Goal: Task Accomplishment & Management: Complete application form

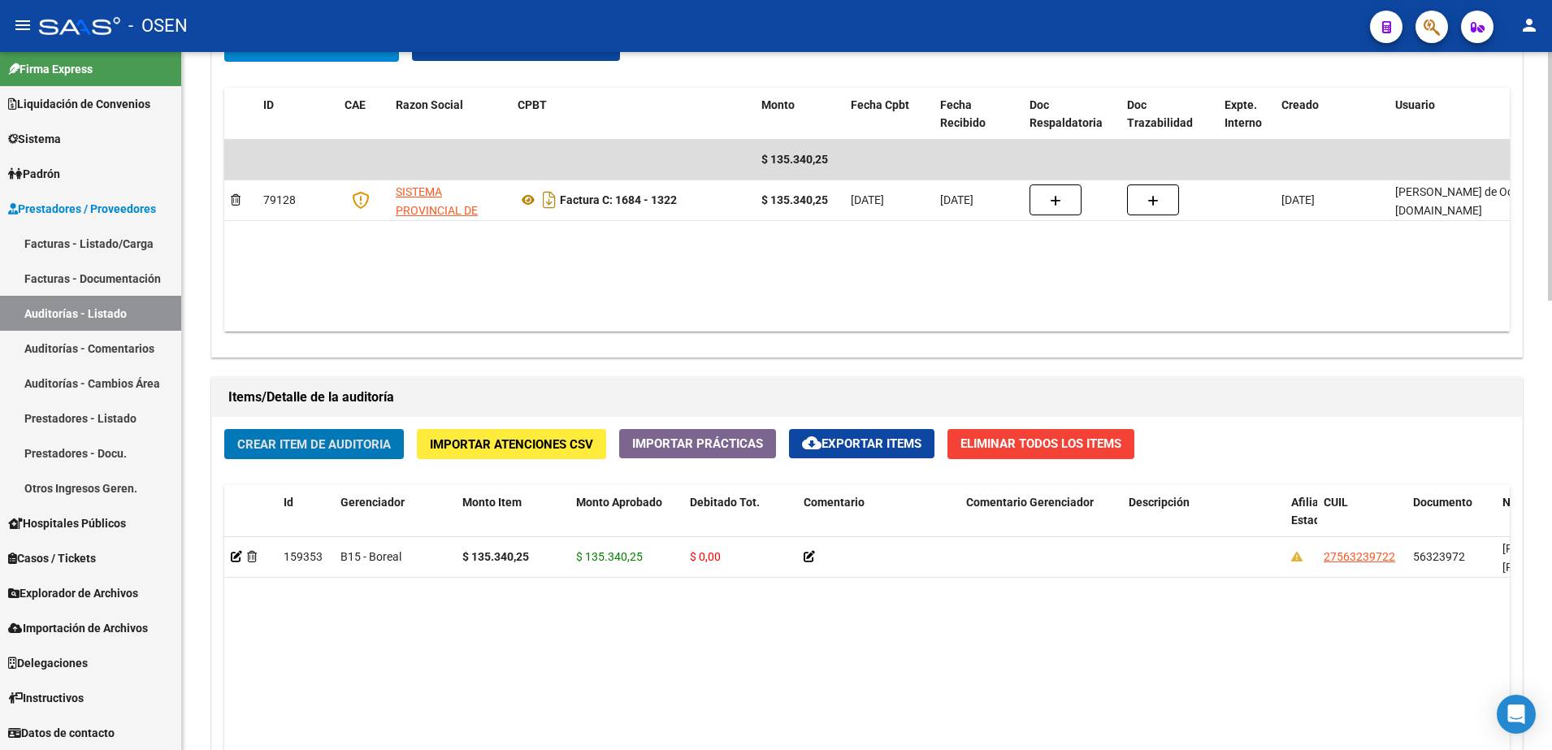
scroll to position [1016, 0]
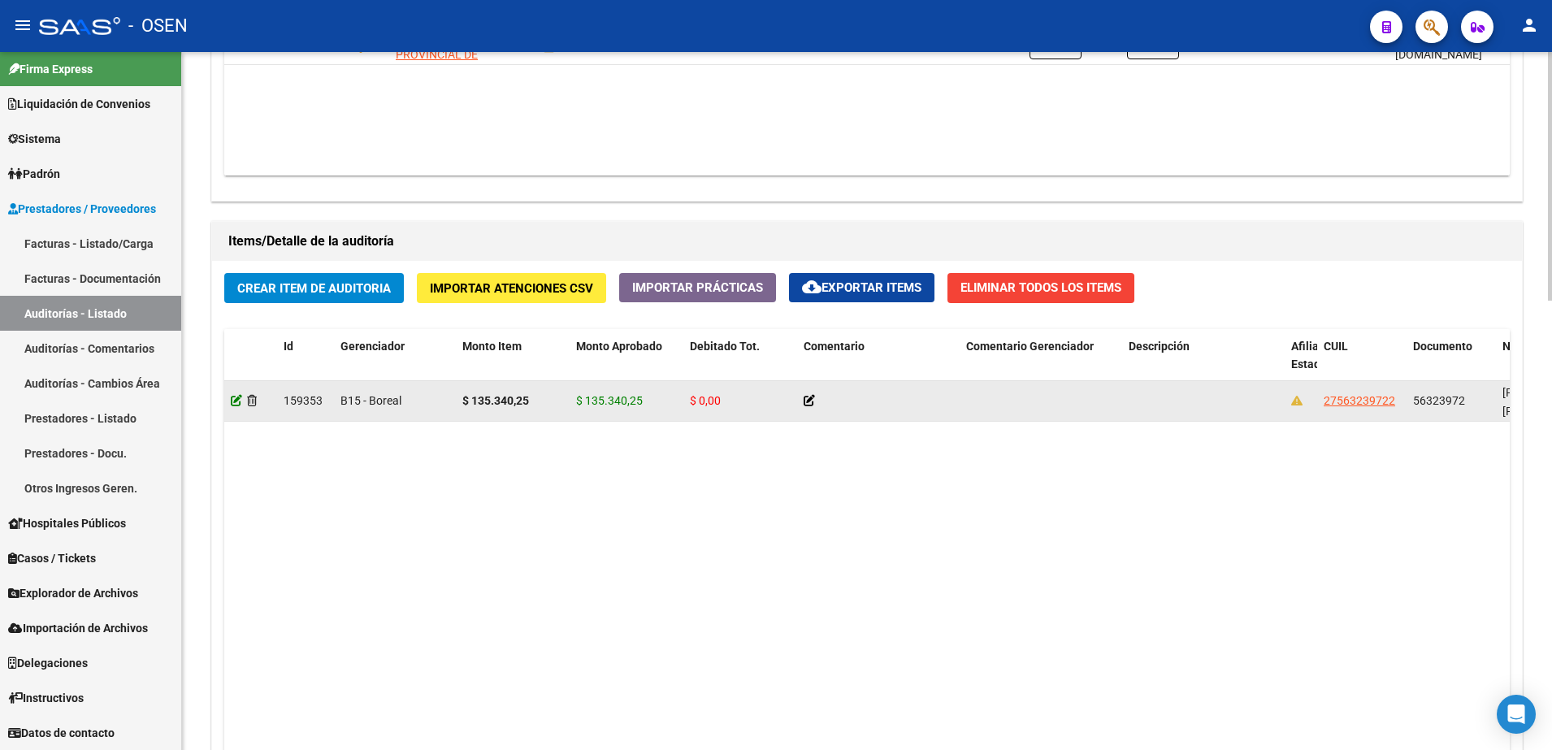
click at [238, 400] on icon at bounding box center [236, 400] width 11 height 11
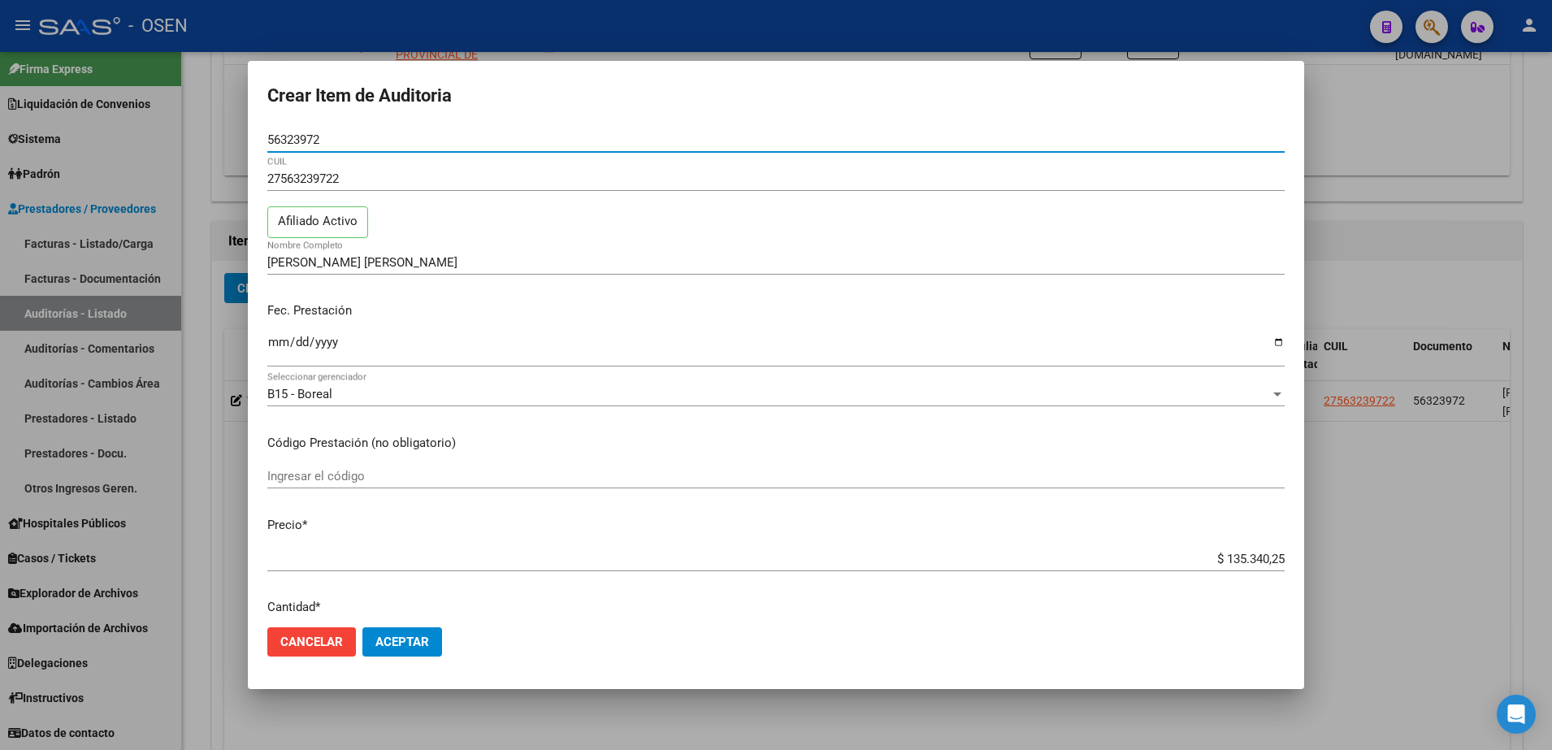
click at [1231, 547] on div "$ 135.340,25 Ingresar el precio" at bounding box center [775, 559] width 1017 height 24
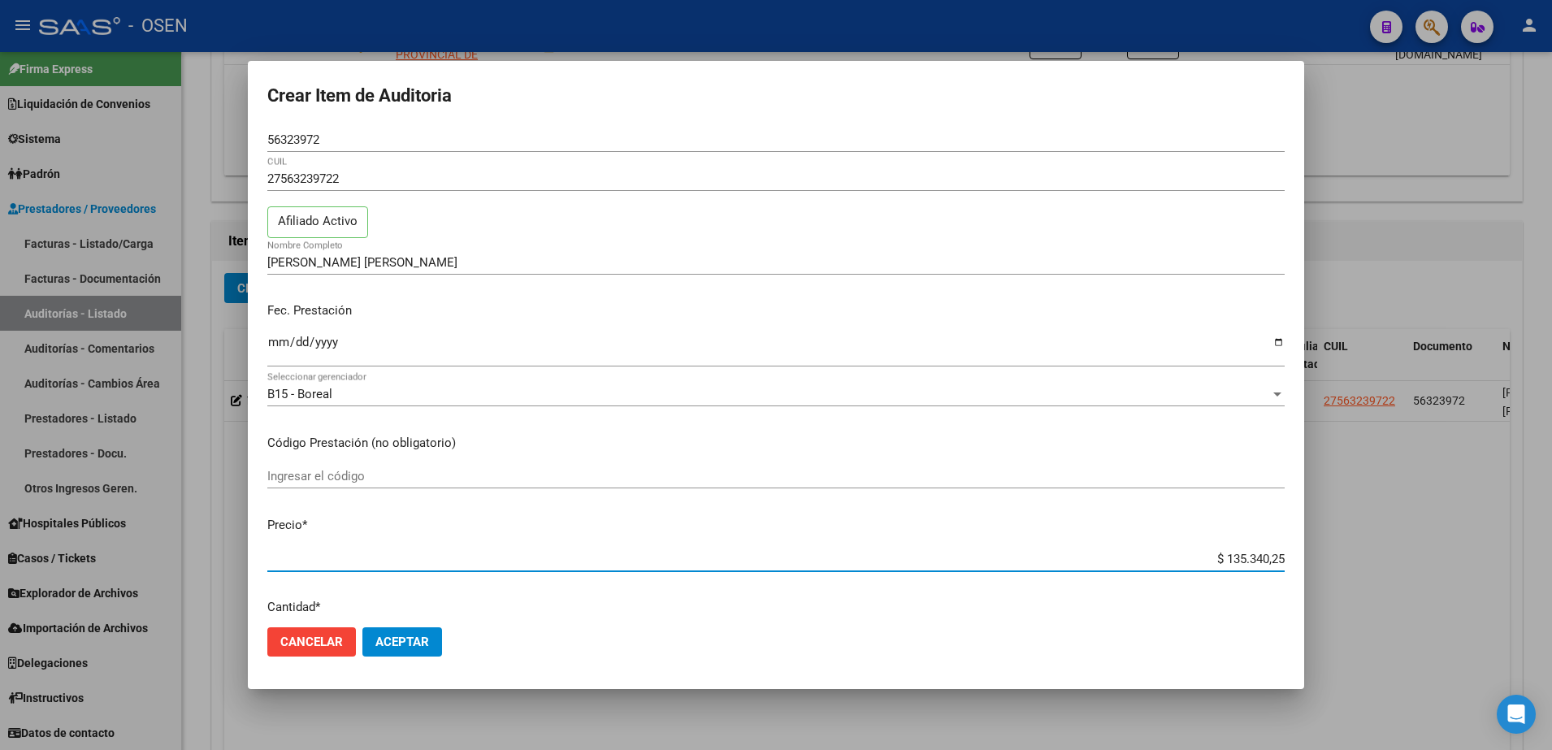
click at [1238, 547] on div "$ 135.340,25 Ingresar el precio" at bounding box center [775, 559] width 1017 height 24
click at [1242, 556] on input "$ 135.340,25" at bounding box center [775, 559] width 1017 height 15
type input "$ 0,02"
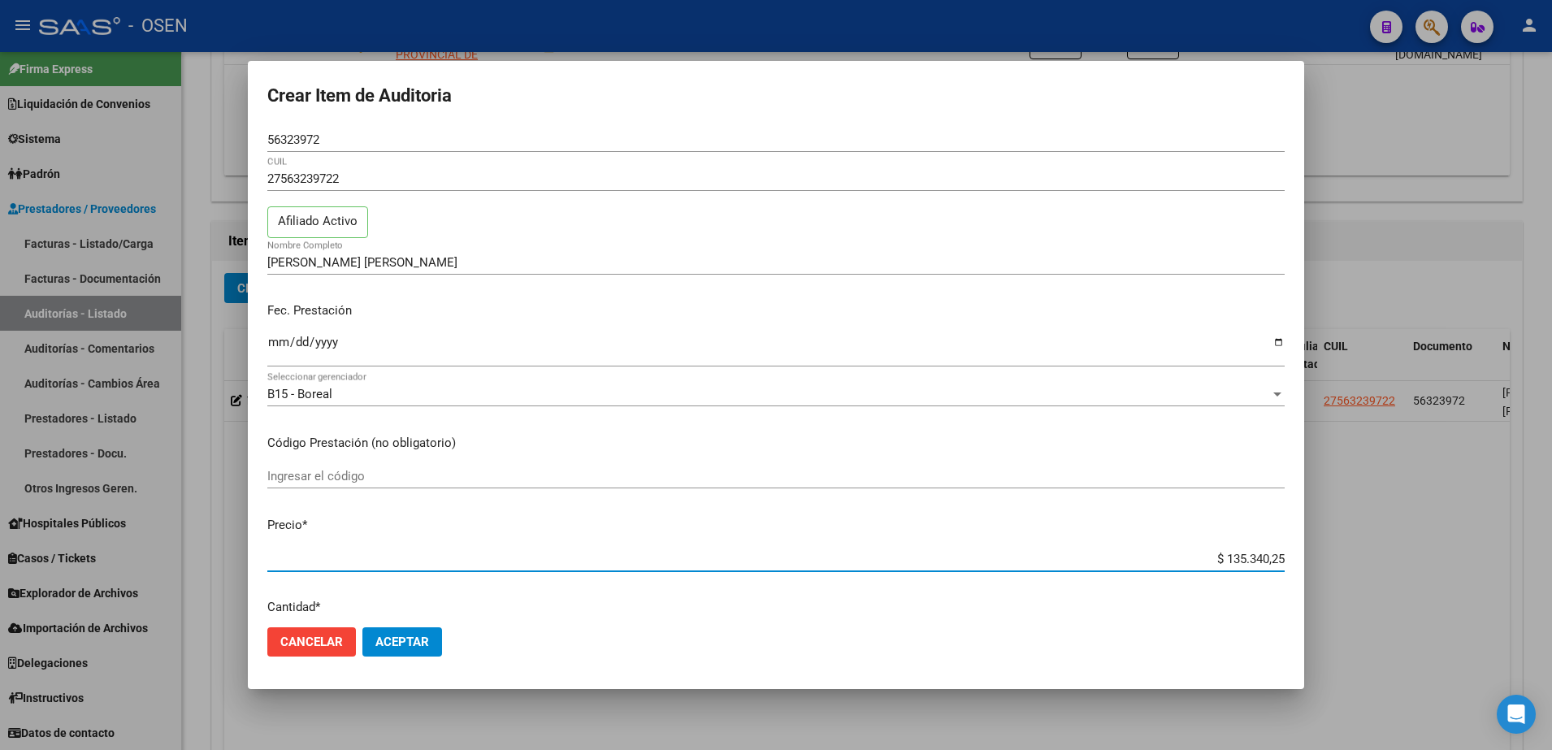
type input "$ 0,02"
type input "$ 0,21"
type input "$ 2,10"
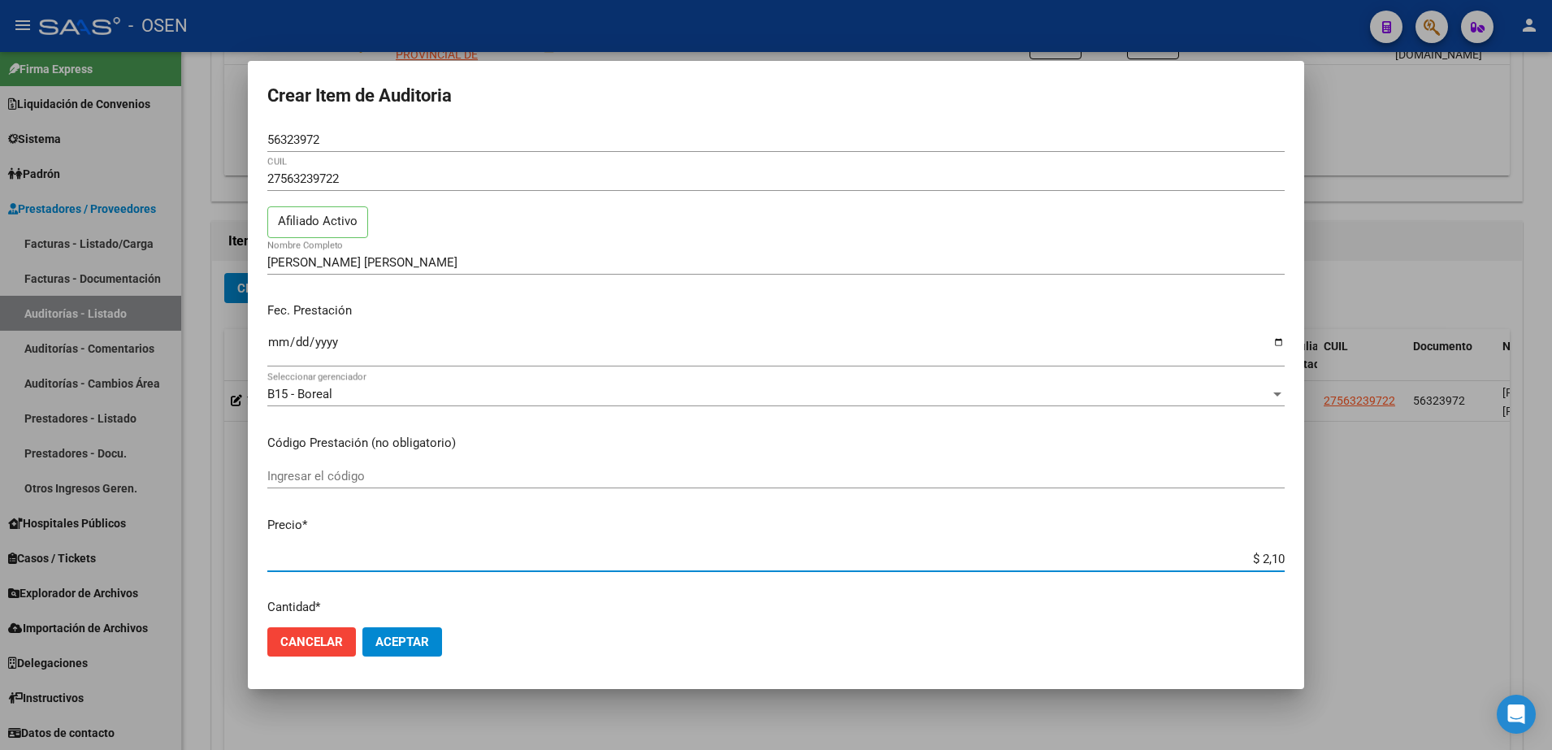
type input "$ 21,06"
type input "$ 210,68"
type input "$ 2.106,80"
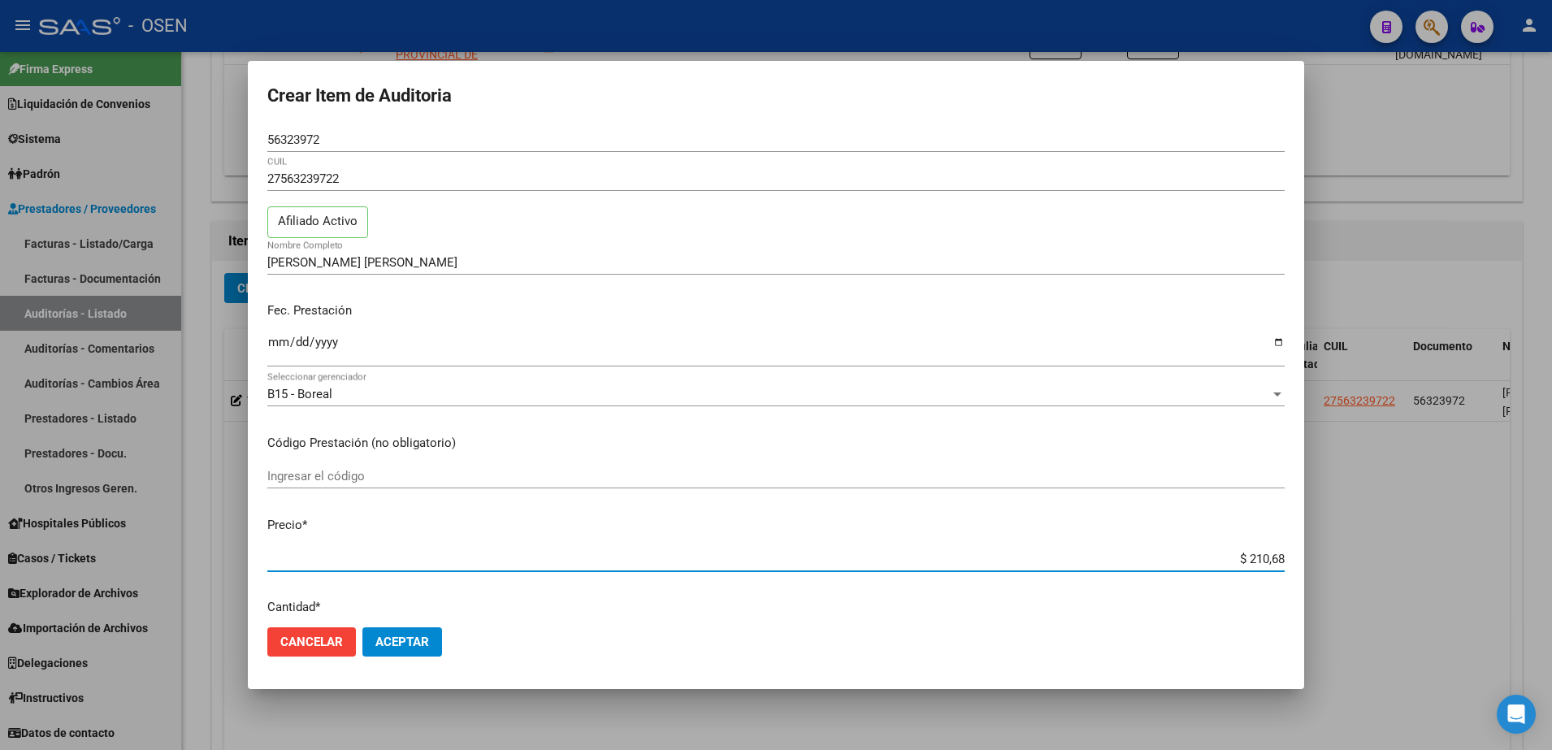
type input "$ 2.106,80"
type input "$ 21.068,05"
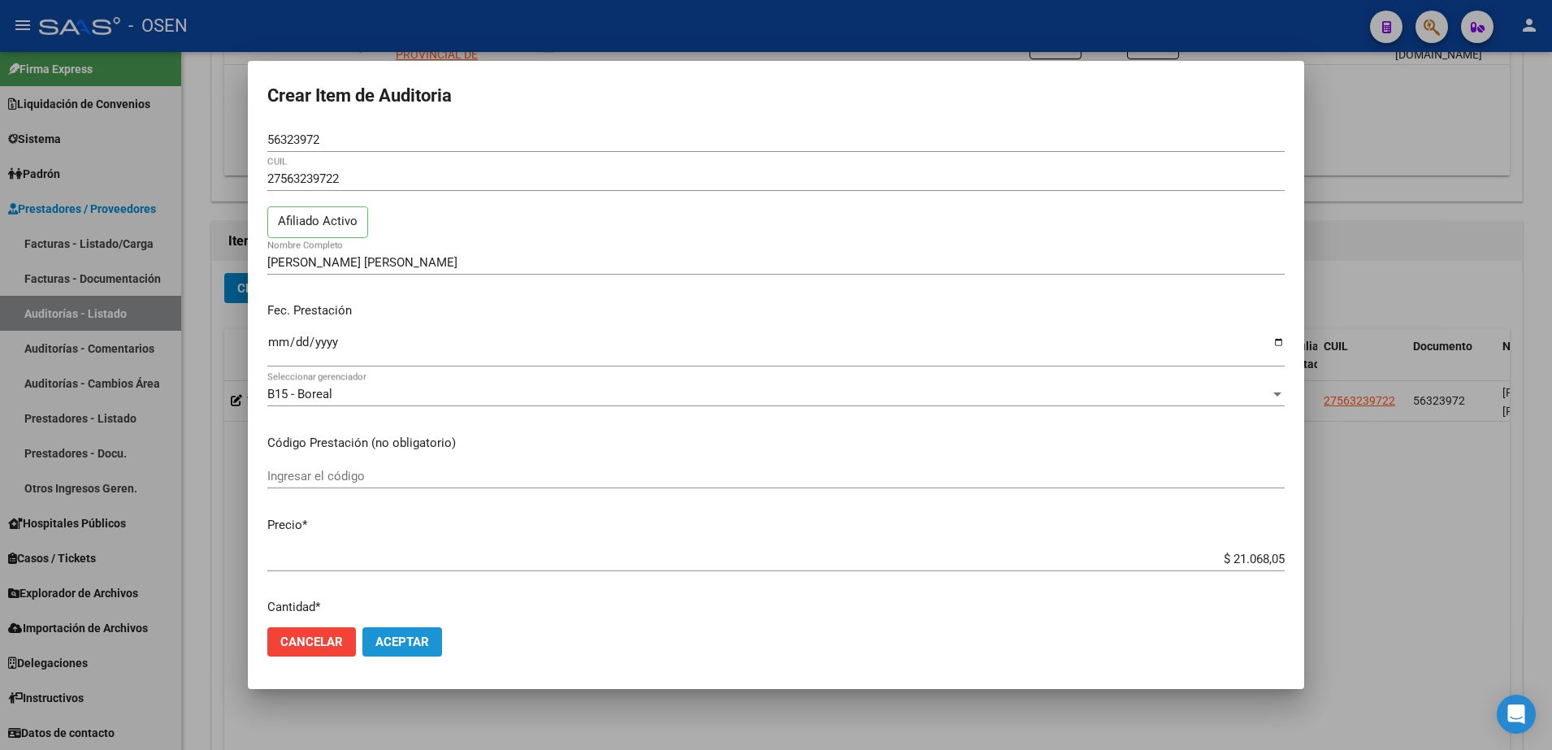
click at [368, 627] on button "Aceptar" at bounding box center [402, 641] width 80 height 29
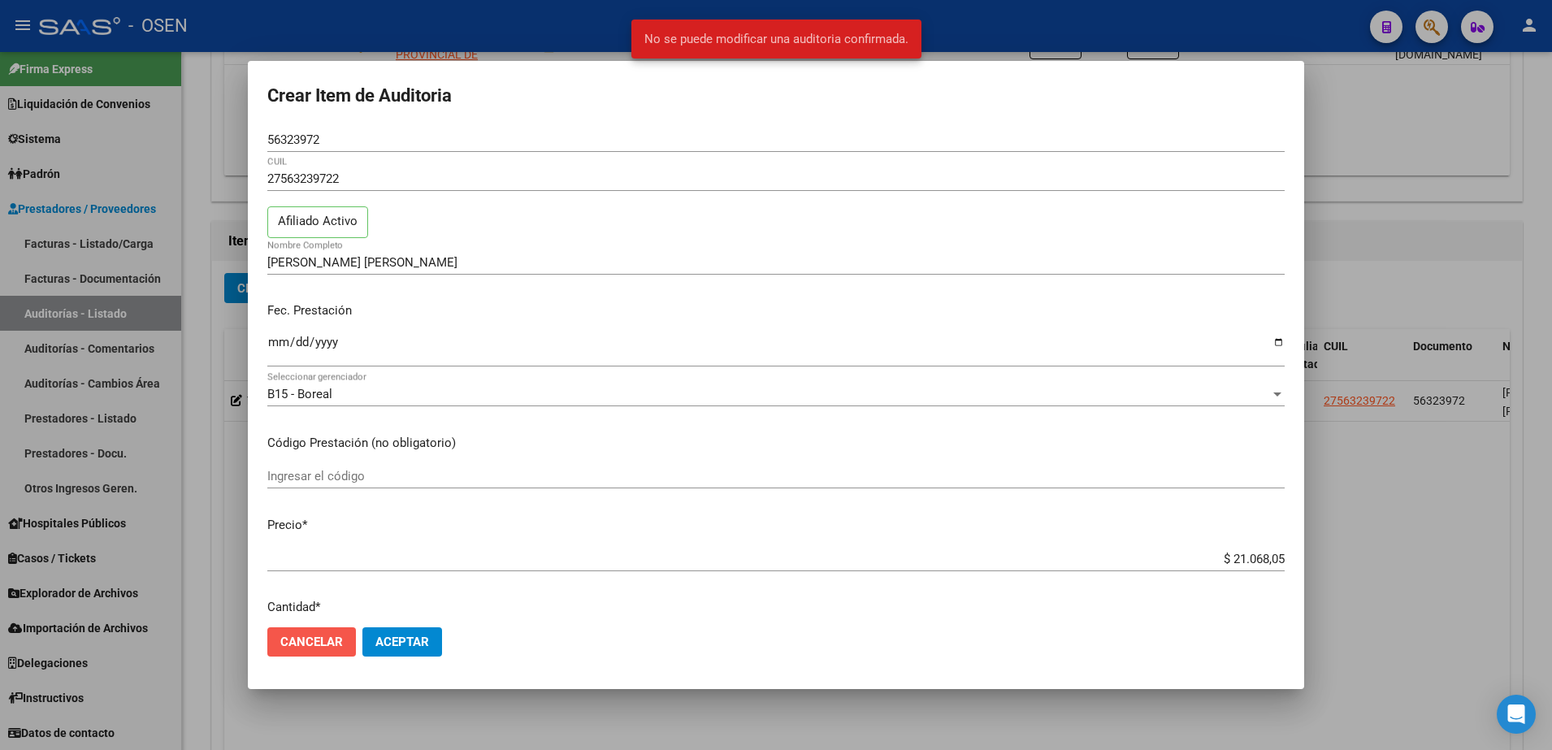
click at [318, 655] on button "Cancelar" at bounding box center [311, 641] width 89 height 29
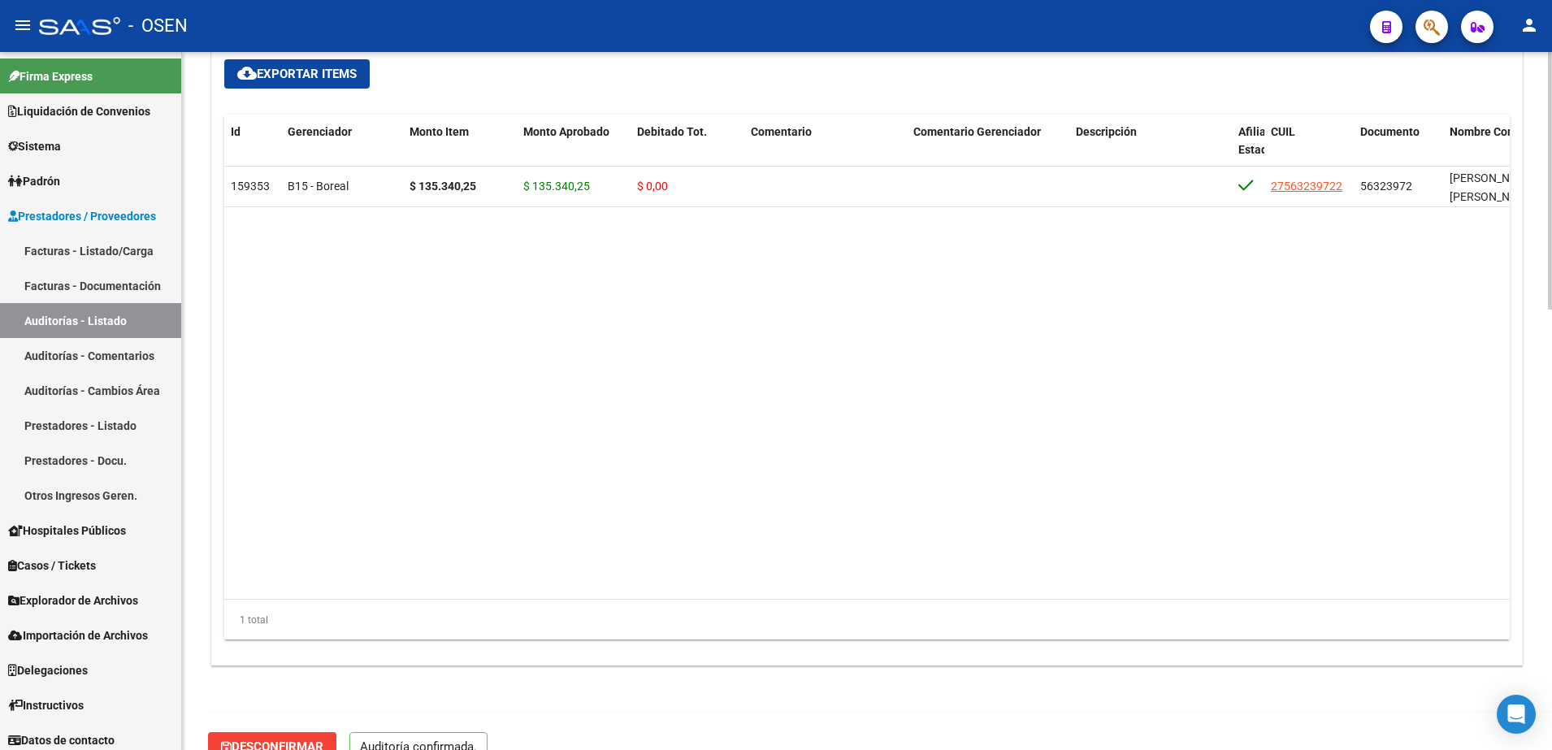
scroll to position [1191, 0]
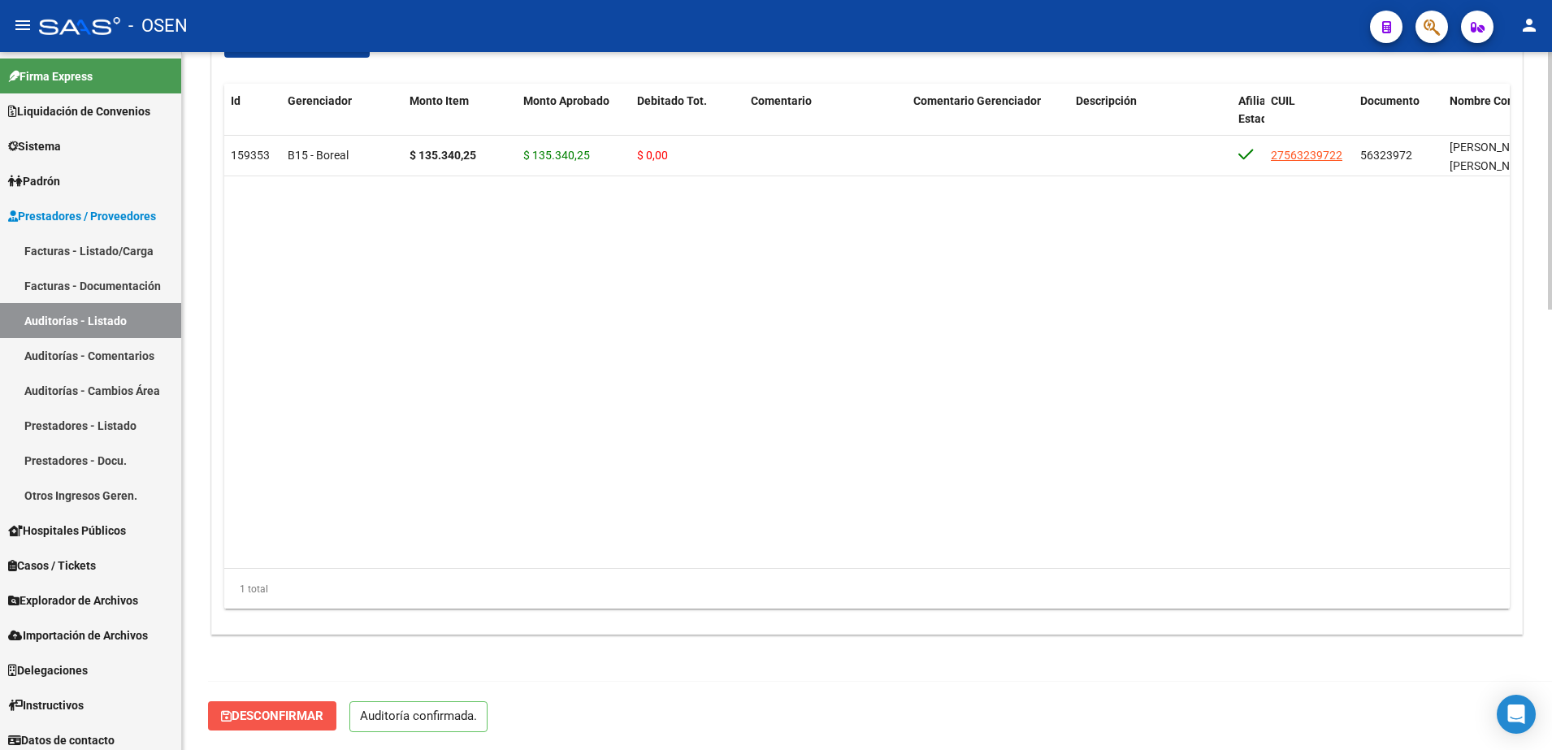
click at [310, 713] on span "Desconfirmar" at bounding box center [272, 715] width 102 height 15
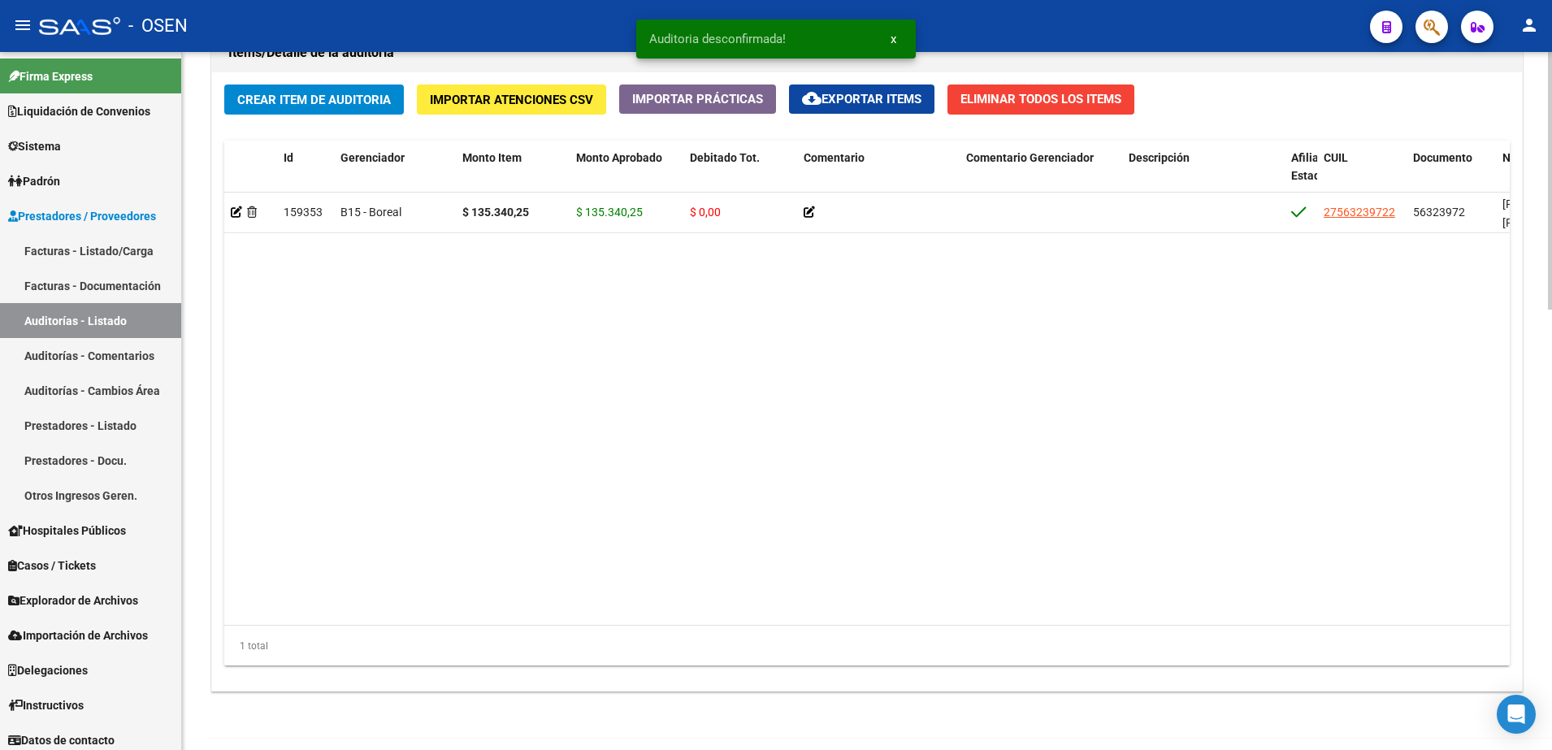
scroll to position [1247, 0]
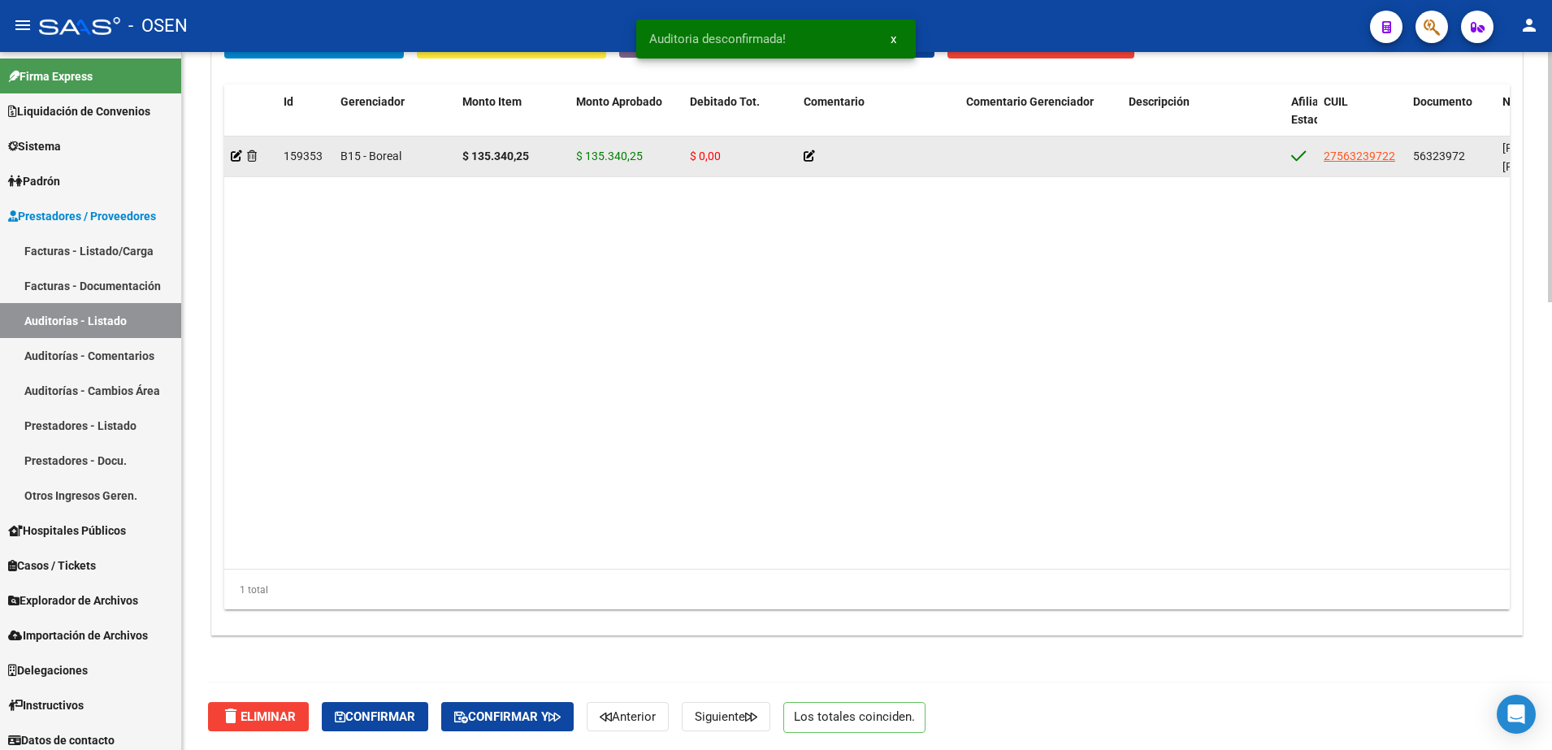
click at [232, 147] on div at bounding box center [251, 156] width 40 height 19
click at [232, 156] on icon at bounding box center [236, 155] width 11 height 11
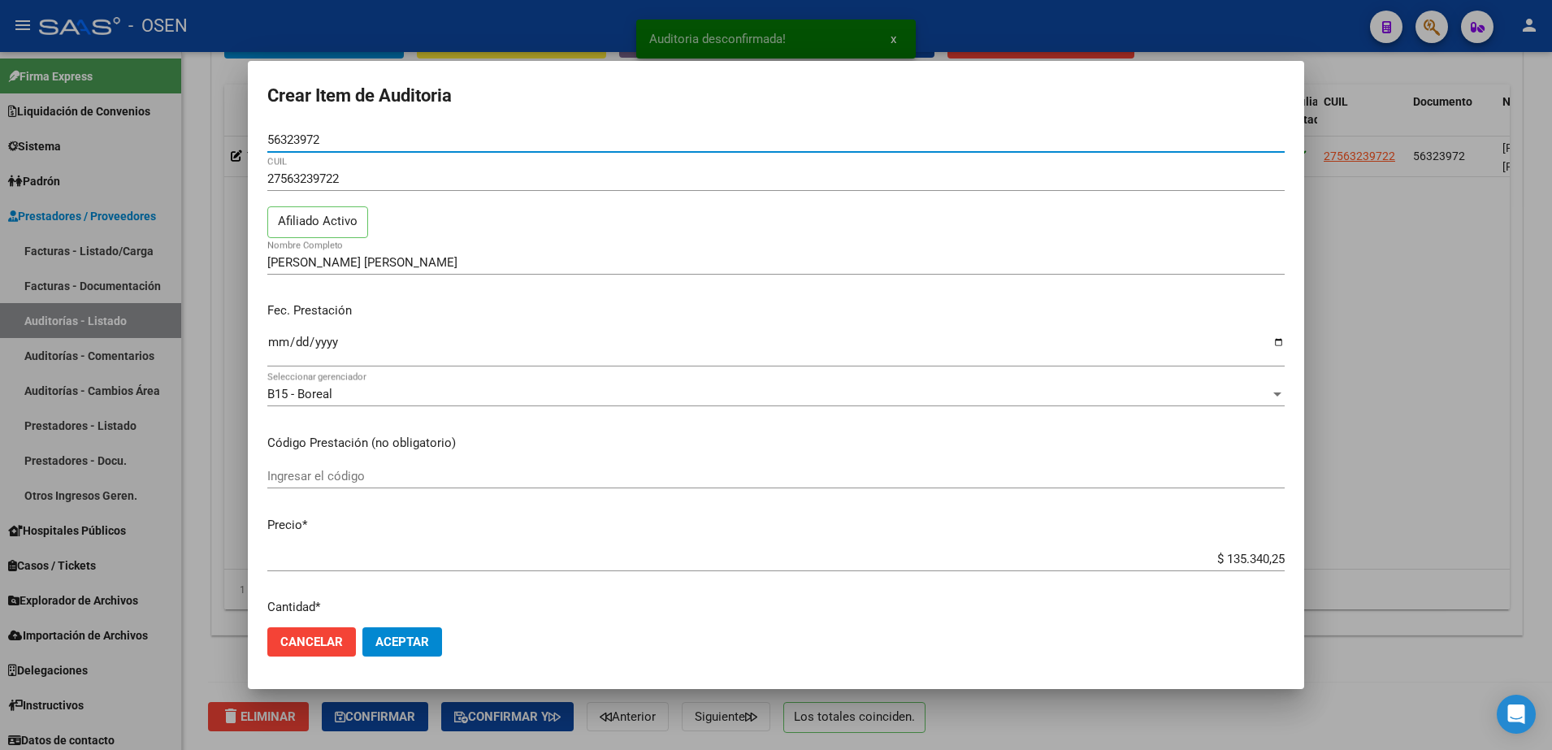
click at [1257, 554] on input "$ 135.340,25" at bounding box center [775, 559] width 1017 height 15
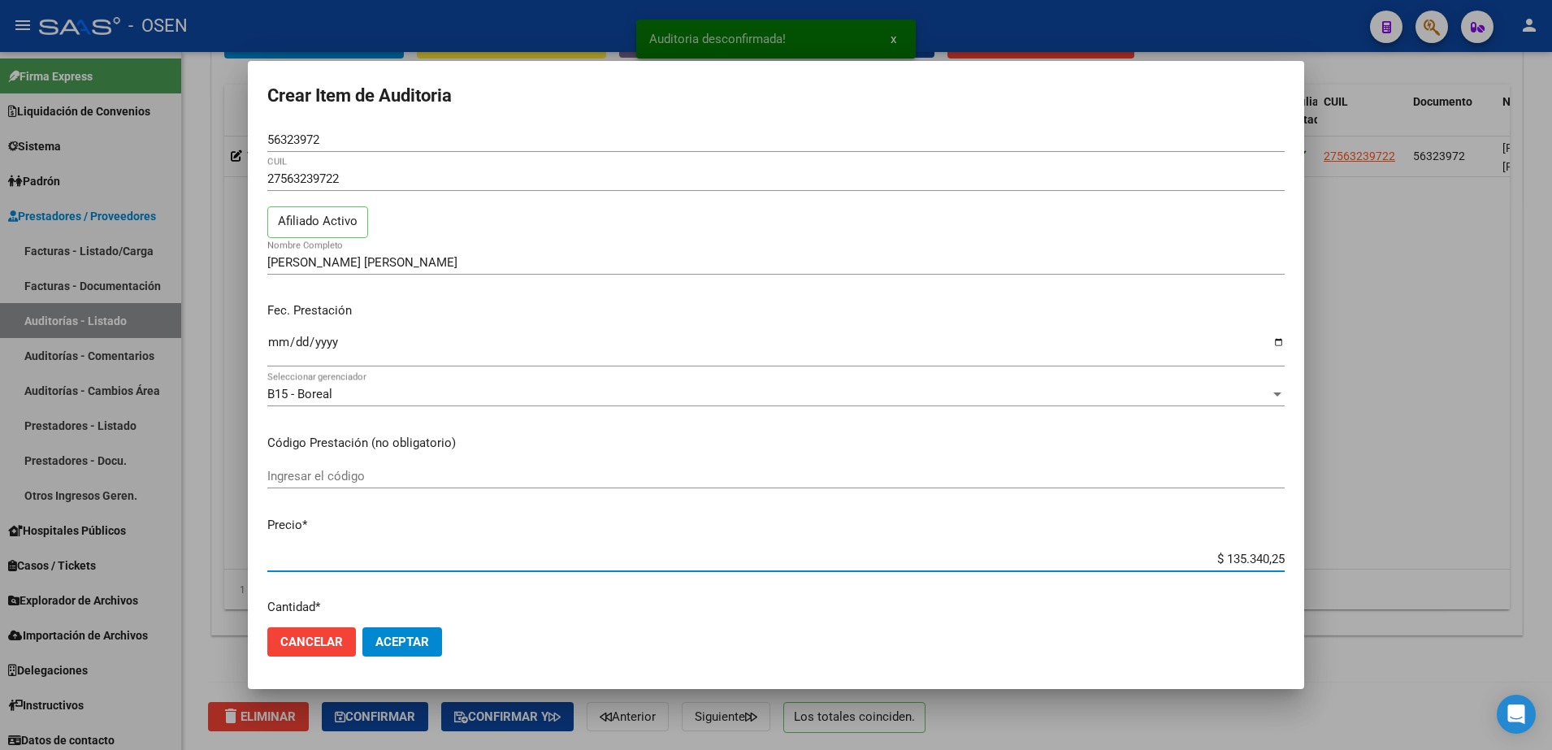
click at [1257, 554] on input "$ 135.340,25" at bounding box center [775, 559] width 1017 height 15
type input "$ 0,02"
type input "$ 0,21"
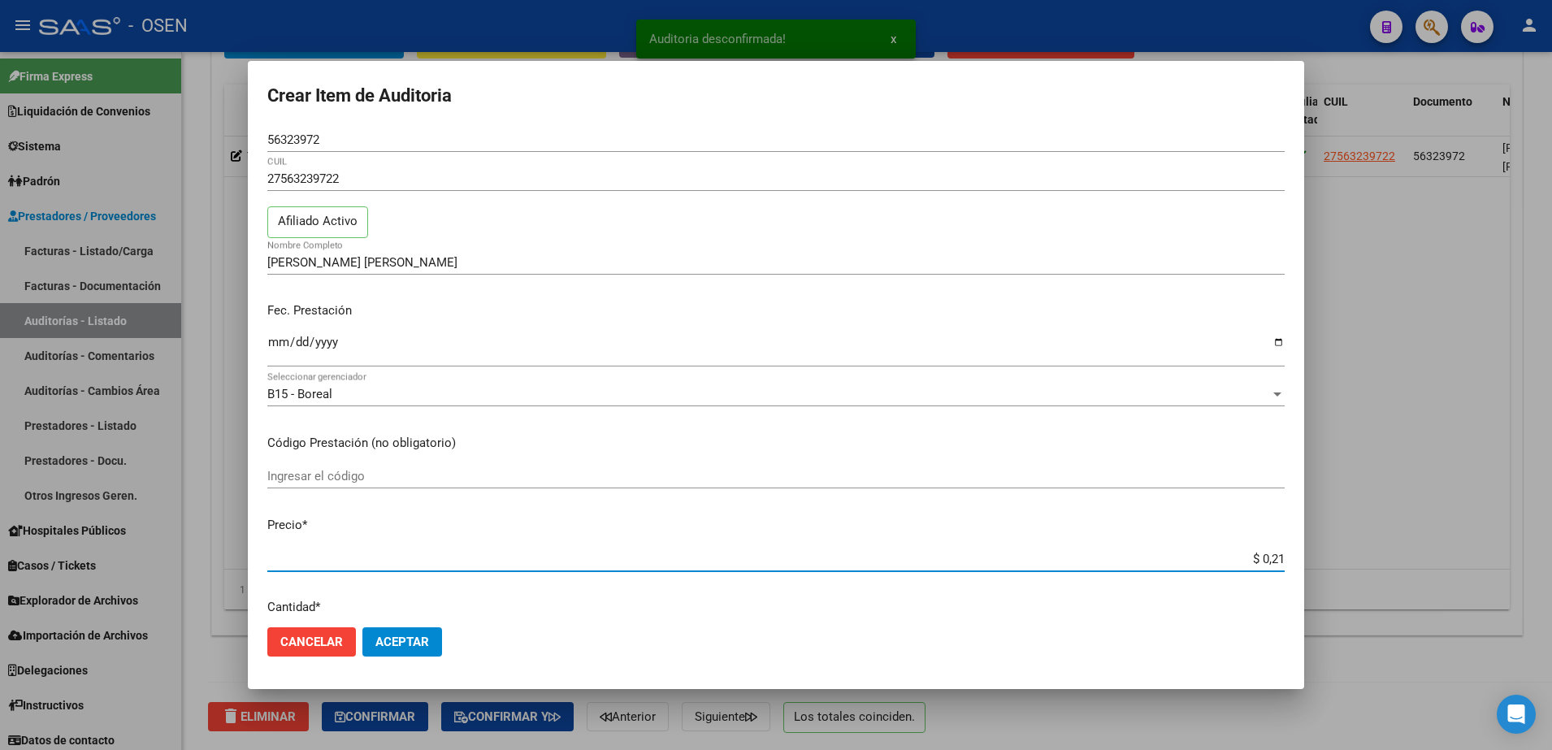
type input "$ 2,10"
type input "$ 21,06"
type input "$ 210,68"
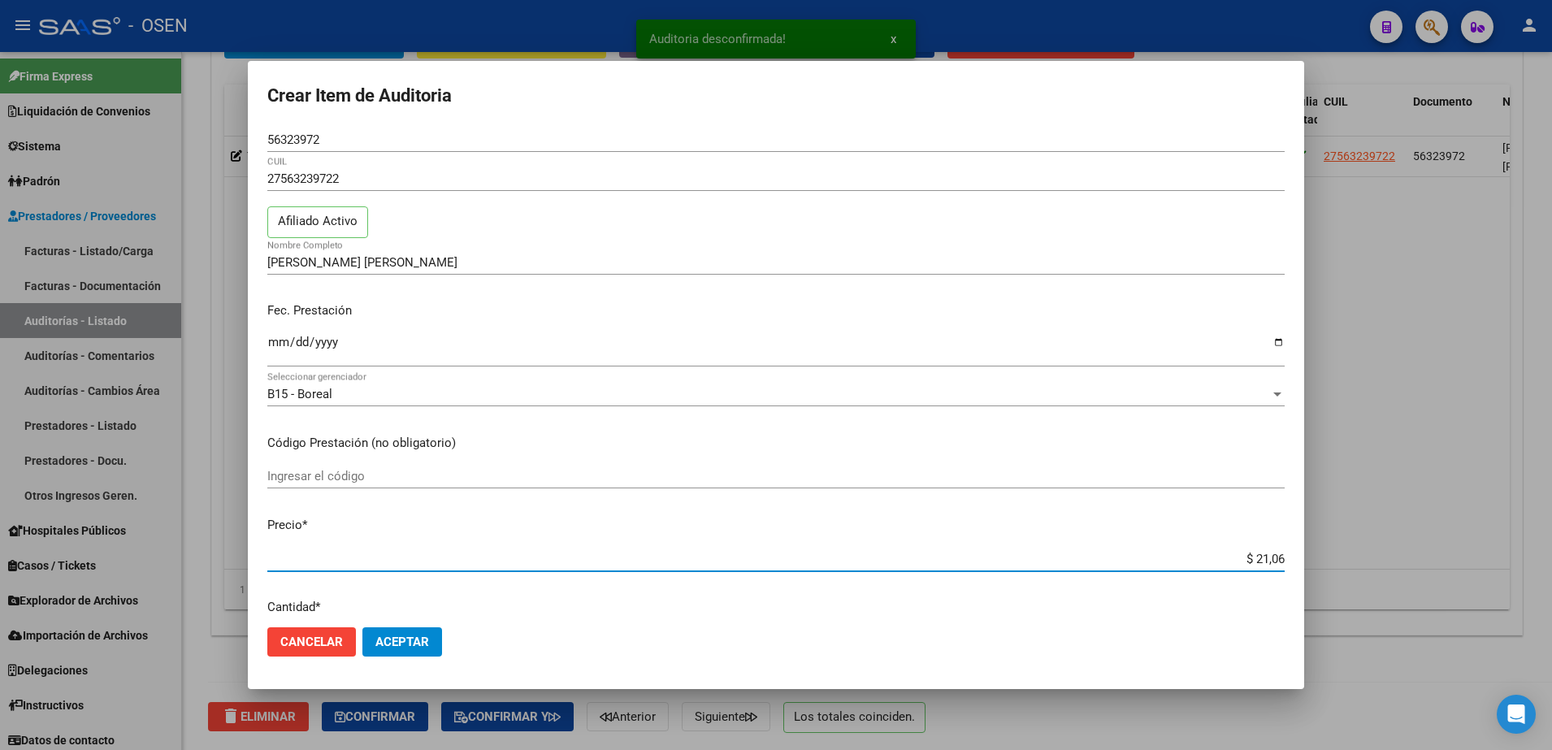
type input "$ 210,68"
type input "$ 2.106,80"
type input "$ 21.068,05"
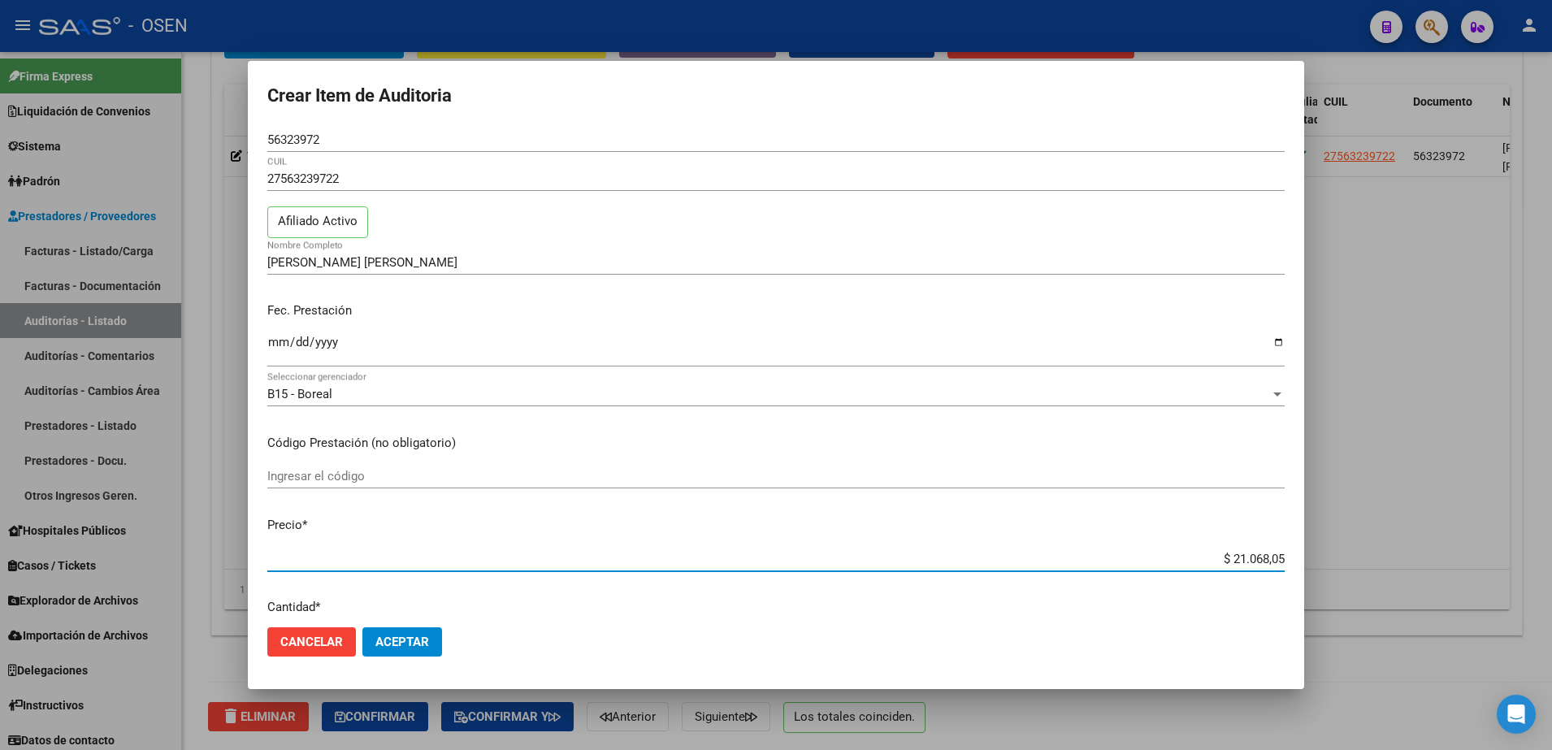
click at [386, 643] on span "Aceptar" at bounding box center [402, 641] width 54 height 15
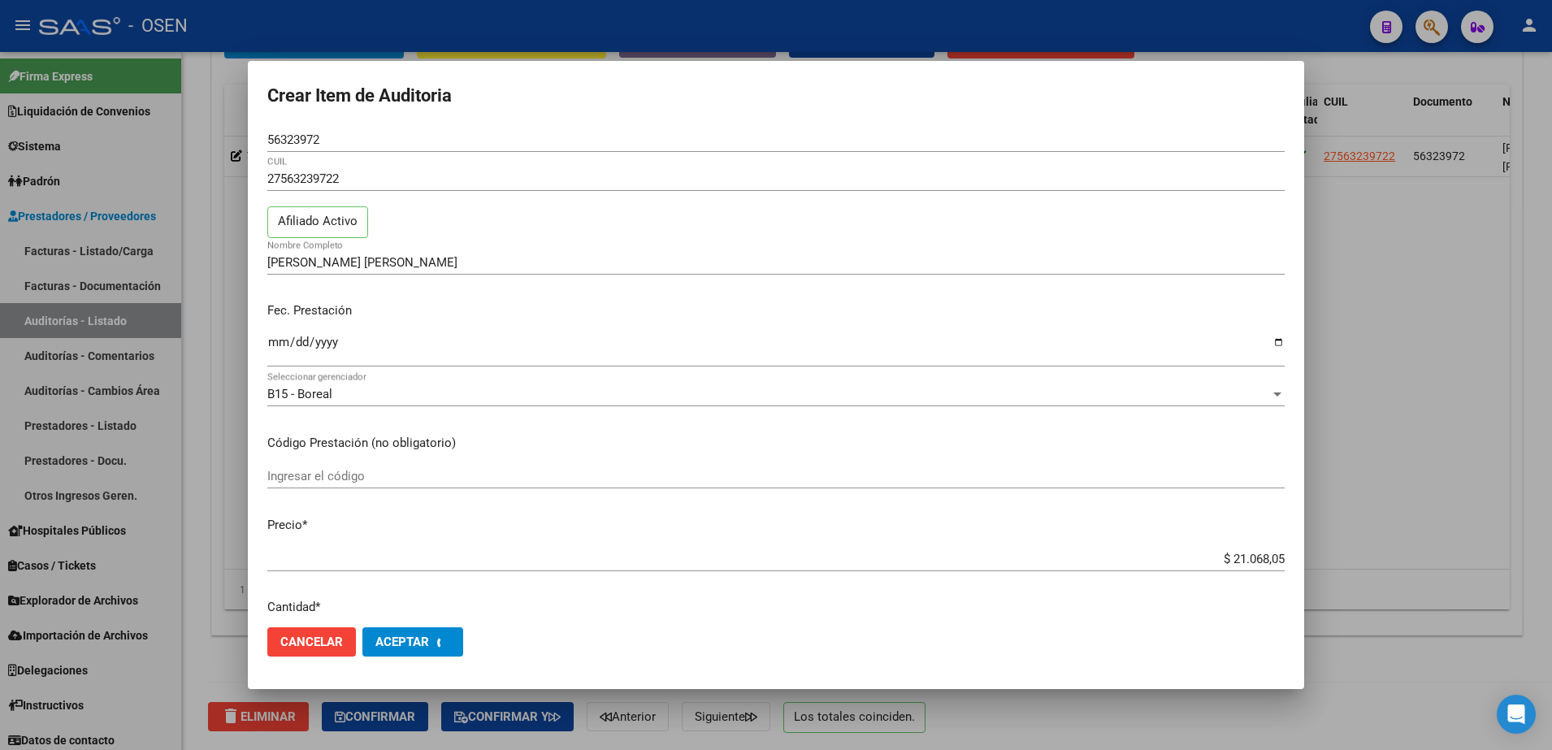
scroll to position [0, 0]
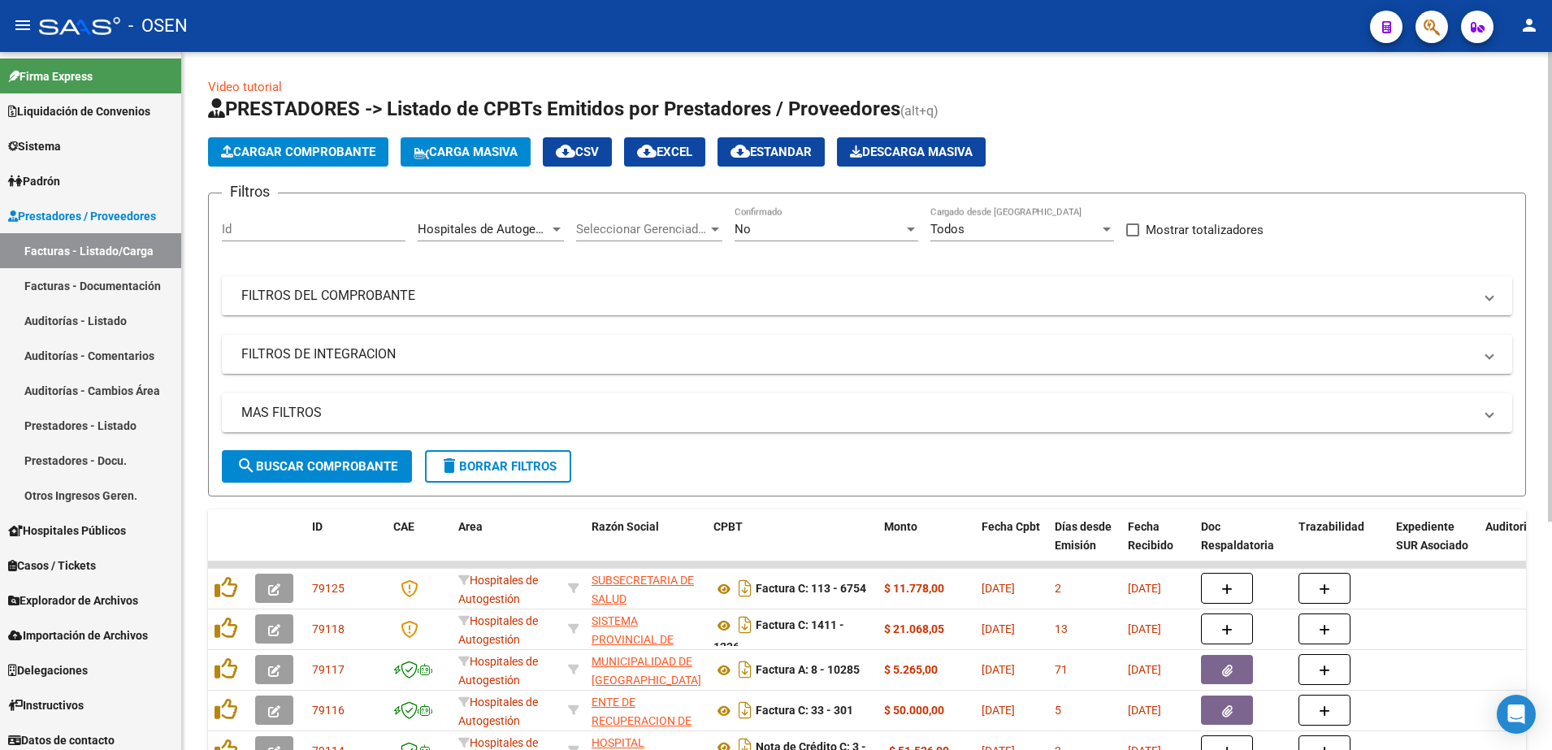
click at [573, 222] on app-drop-down-list "Hospitales de Autogestión Area" at bounding box center [497, 231] width 158 height 50
click at [556, 223] on div at bounding box center [556, 229] width 15 height 13
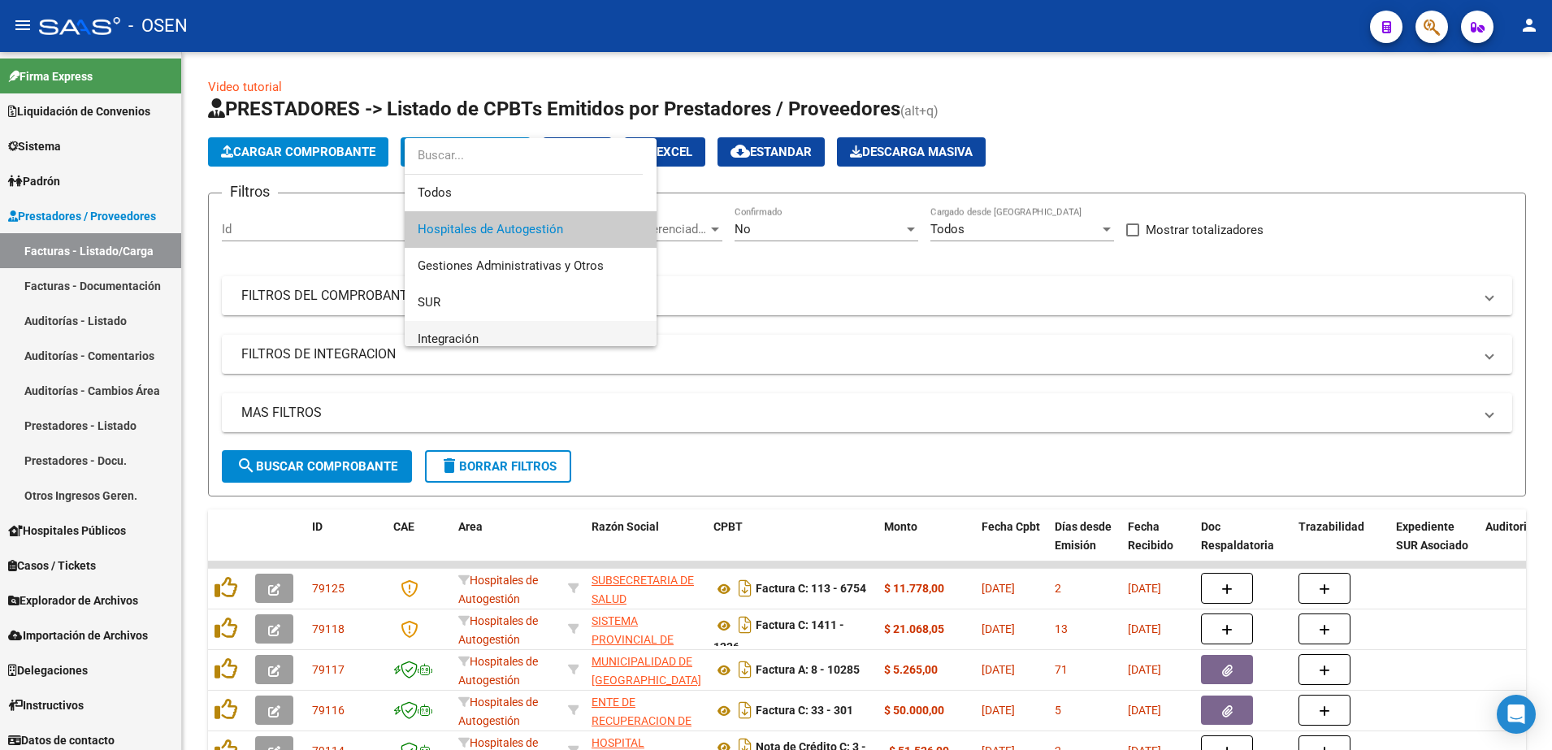
click at [534, 340] on span "Integración" at bounding box center [531, 339] width 226 height 37
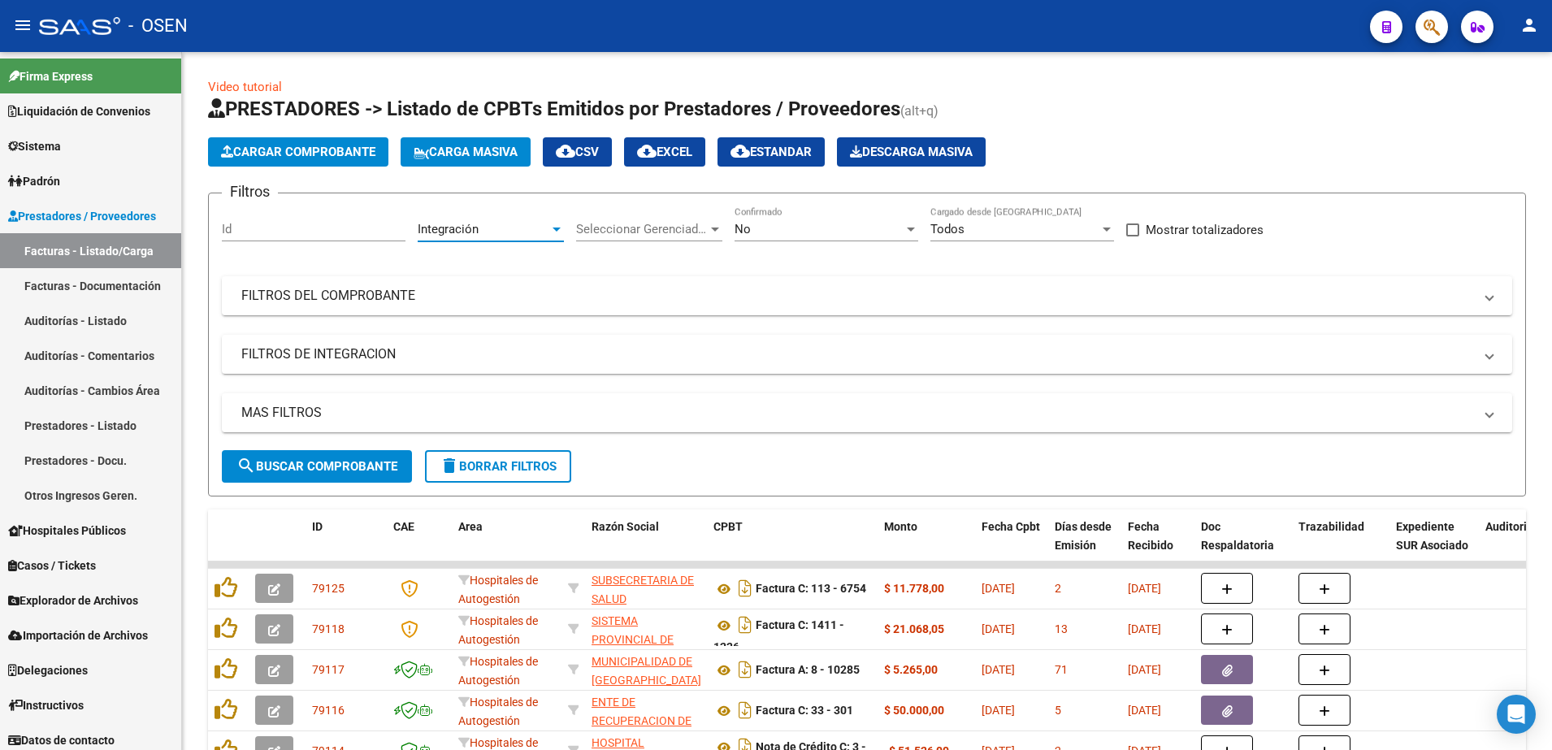
scroll to position [11, 0]
click at [379, 472] on span "search Buscar Comprobante" at bounding box center [316, 466] width 161 height 15
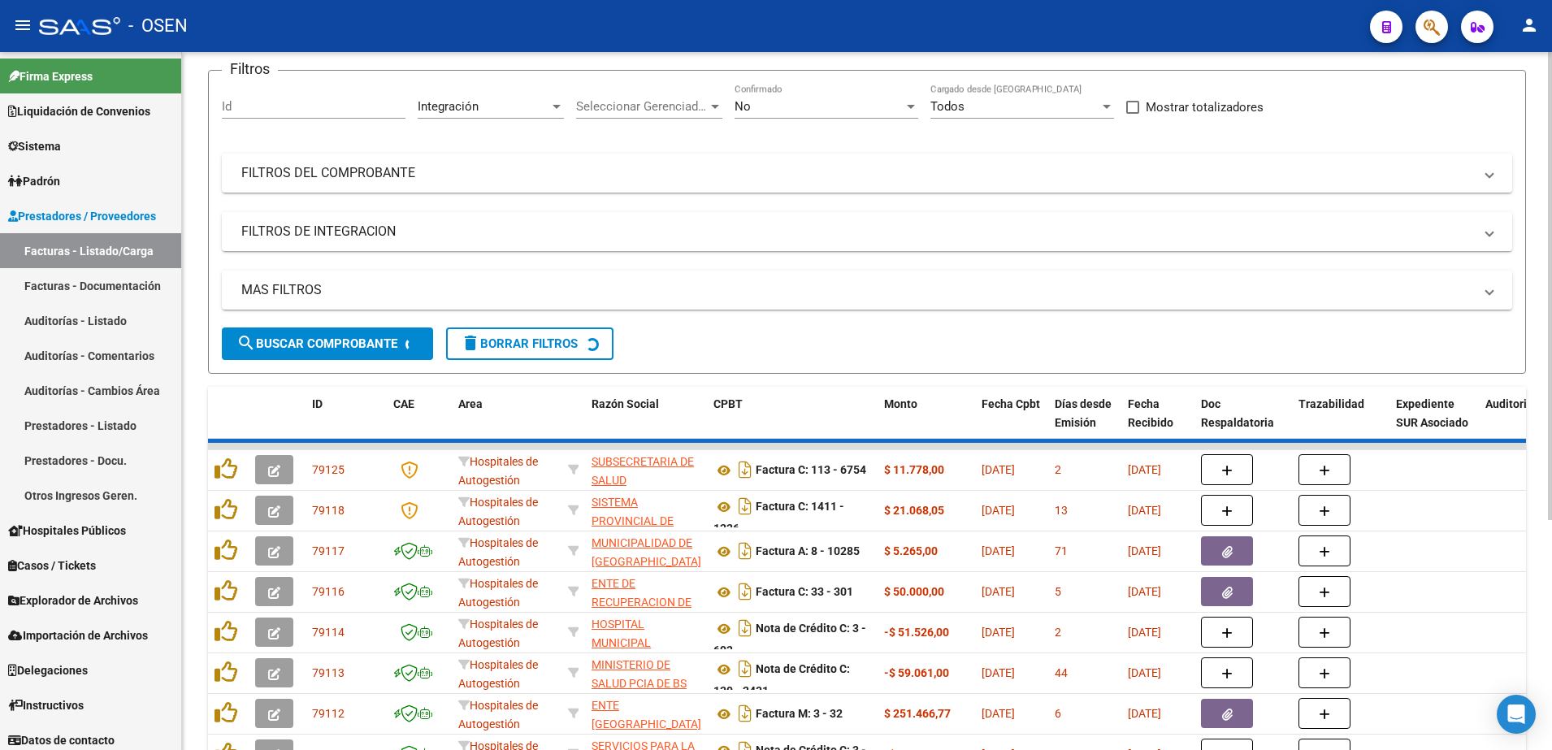
scroll to position [203, 0]
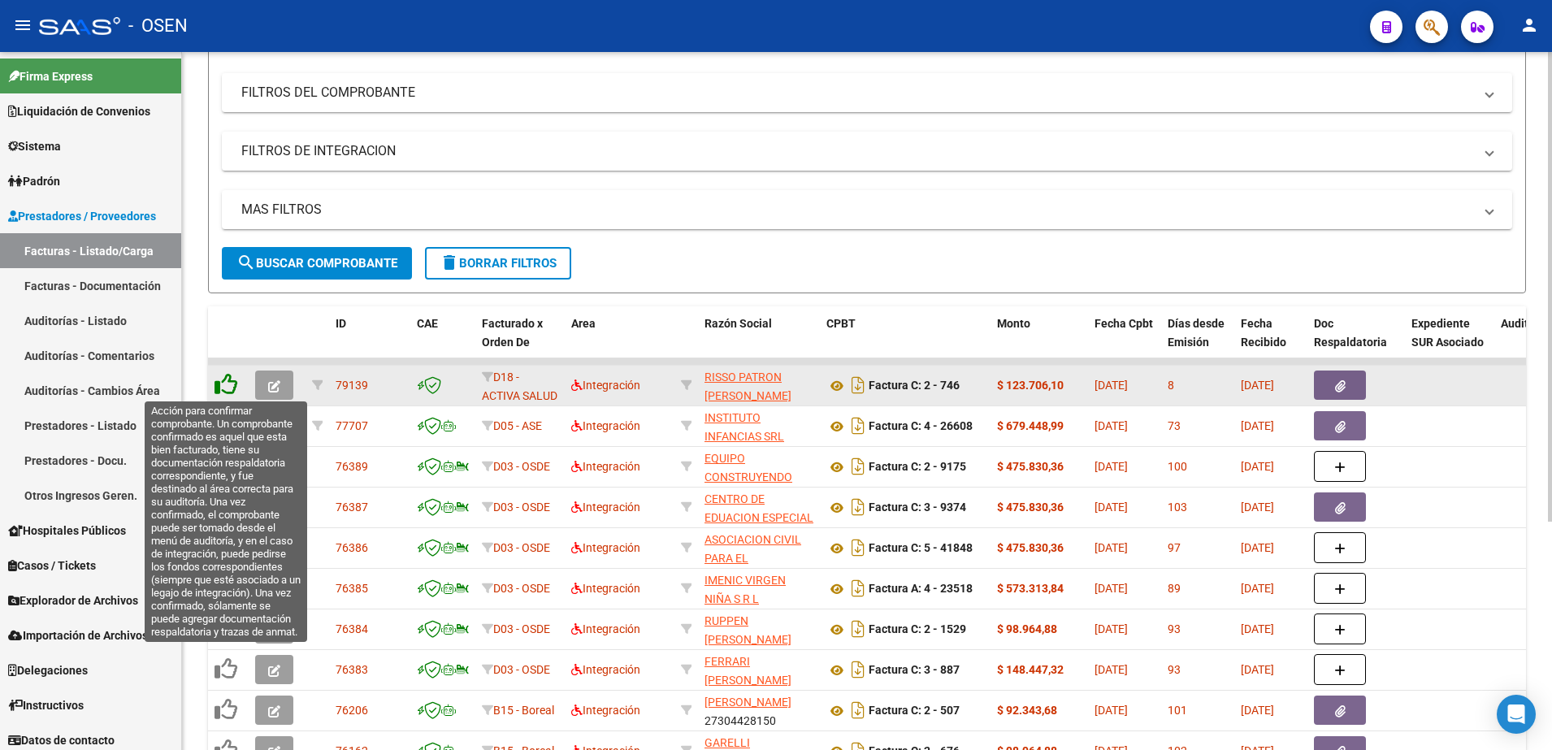
click at [232, 387] on icon at bounding box center [225, 384] width 23 height 23
